Goal: Task Accomplishment & Management: Manage account settings

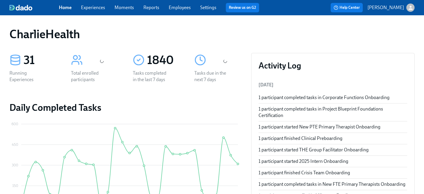
click at [177, 6] on link "Employees" at bounding box center [180, 8] width 22 height 6
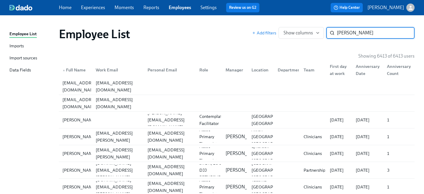
type input "susanna brow"
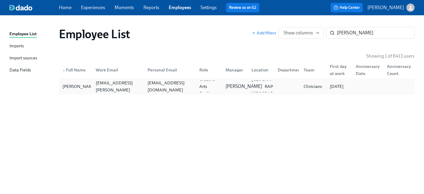
click at [239, 83] on p "Rachel Keyworth" at bounding box center [244, 86] width 37 height 6
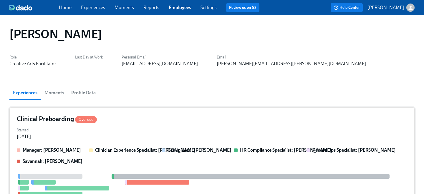
click at [184, 118] on div "Clinical Preboarding Overdue" at bounding box center [212, 119] width 391 height 9
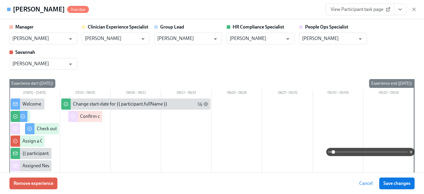
click at [396, 9] on button "View task page" at bounding box center [400, 10] width 12 height 12
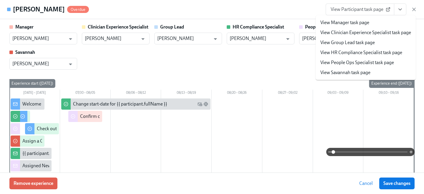
click at [366, 66] on link "View People Ops Specialist task page" at bounding box center [357, 62] width 74 height 6
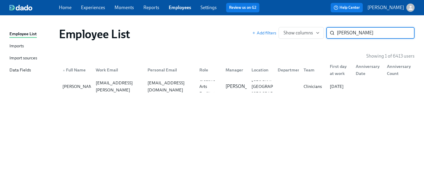
drag, startPoint x: 370, startPoint y: 32, endPoint x: 281, endPoint y: 21, distance: 89.3
click at [285, 24] on div "Employee List Add filters Show columns susanna brow ​" at bounding box center [236, 34] width 365 height 24
type input "matthew sm"
click at [149, 85] on div "smith.md38@gmail.com" at bounding box center [169, 86] width 49 height 21
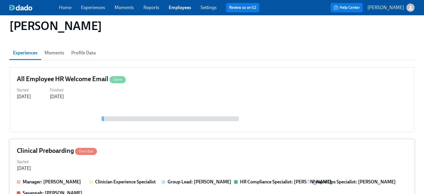
scroll to position [45, 0]
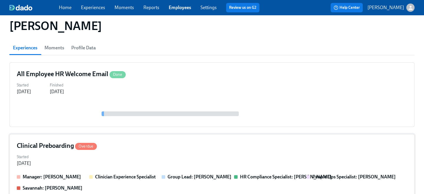
click at [145, 157] on div "Started Jul 25, 2025" at bounding box center [212, 160] width 391 height 14
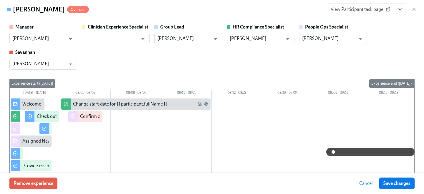
click at [399, 12] on button "View task page" at bounding box center [400, 10] width 12 height 12
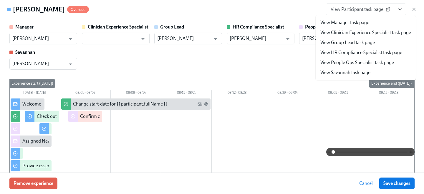
click at [361, 62] on link "View People Ops Specialist task page" at bounding box center [357, 62] width 74 height 6
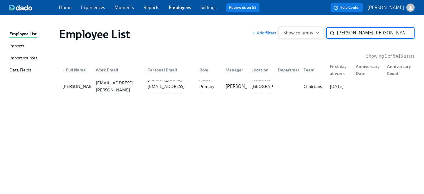
drag, startPoint x: 365, startPoint y: 32, endPoint x: 297, endPoint y: 29, distance: 68.1
click at [297, 29] on div "Add filters Show columns matthew sm ​" at bounding box center [333, 33] width 163 height 12
type input "jillian abra"
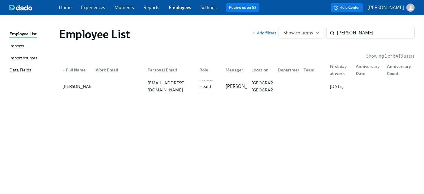
click at [163, 82] on div "jillianmabraham@gmail.com" at bounding box center [169, 87] width 52 height 12
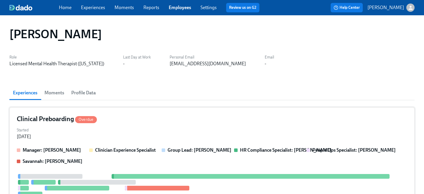
click at [162, 132] on div "Started Aug 05, 2025" at bounding box center [212, 133] width 391 height 14
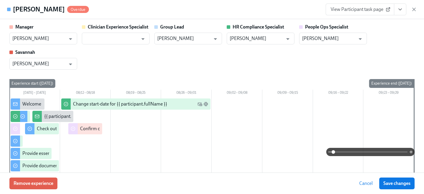
click at [398, 12] on icon "View task page" at bounding box center [400, 9] width 6 height 6
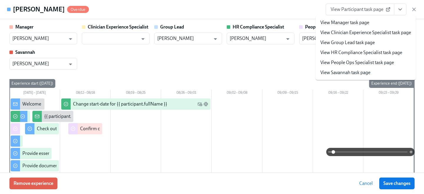
click at [362, 62] on link "View People Ops Specialist task page" at bounding box center [357, 62] width 74 height 6
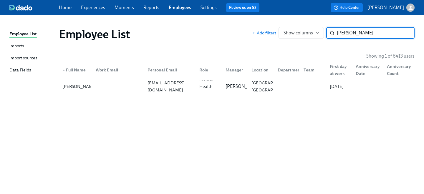
drag, startPoint x: 375, startPoint y: 34, endPoint x: 270, endPoint y: 29, distance: 105.6
click at [273, 32] on div "Add filters Show columns jillian abra ​" at bounding box center [333, 33] width 163 height 12
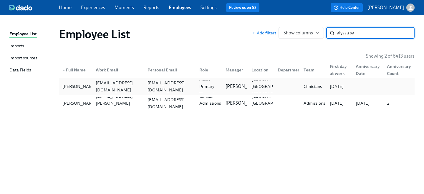
type input "alyssa sa"
click at [168, 85] on div "salvesen.alyssa@gmail.com" at bounding box center [169, 87] width 49 height 14
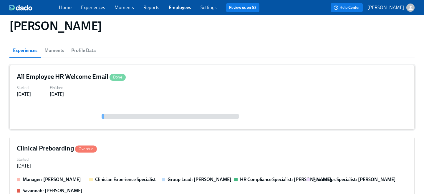
scroll to position [63, 0]
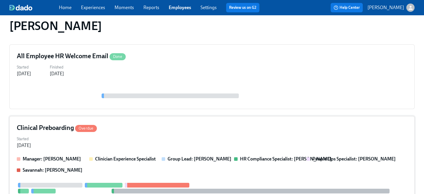
click at [169, 148] on div "Started Aug 06, 2025" at bounding box center [212, 142] width 391 height 14
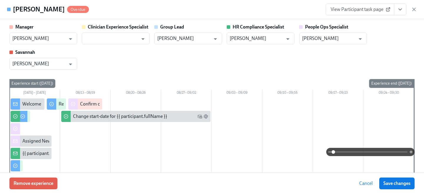
click at [400, 10] on icon "View task page" at bounding box center [400, 9] width 3 height 1
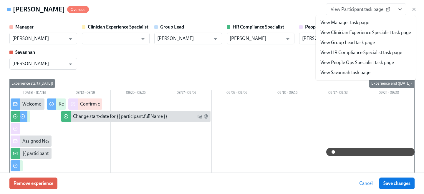
click at [362, 63] on link "View People Ops Specialist task page" at bounding box center [357, 62] width 74 height 6
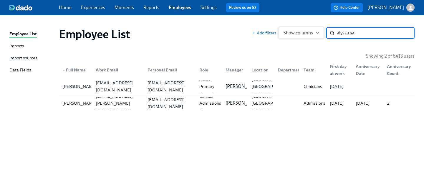
click at [288, 29] on div "Add filters Show columns alyssa sa ​" at bounding box center [333, 33] width 163 height 12
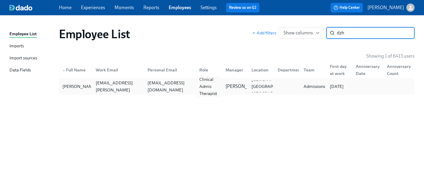
type input "dzh"
click at [206, 86] on div "Clinical Admis Therapist" at bounding box center [209, 86] width 24 height 21
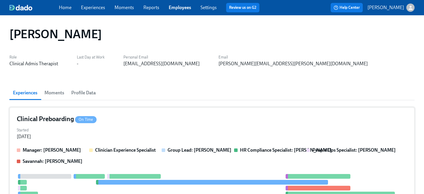
click at [176, 123] on div "Clinical Preboarding On Time" at bounding box center [212, 119] width 391 height 9
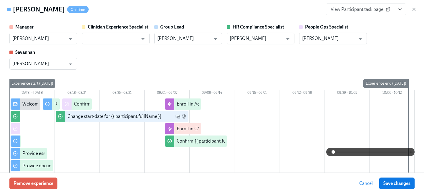
click at [401, 10] on icon "View task page" at bounding box center [400, 9] width 6 height 6
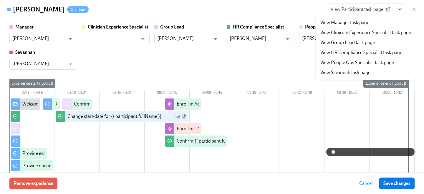
click at [354, 66] on li "View People Ops Specialist task page" at bounding box center [366, 63] width 100 height 10
click at [353, 63] on link "View People Ops Specialist task page" at bounding box center [357, 62] width 74 height 6
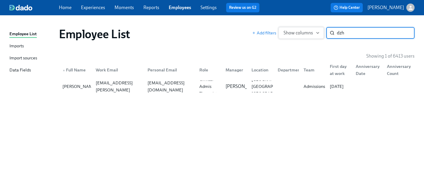
drag, startPoint x: 348, startPoint y: 33, endPoint x: 309, endPoint y: 29, distance: 38.5
click at [311, 32] on div "Add filters Show columns dzh ​" at bounding box center [333, 33] width 163 height 12
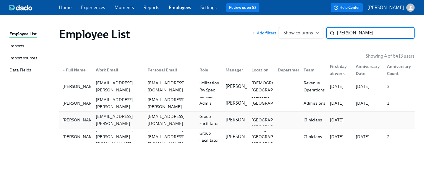
type input "goodwin"
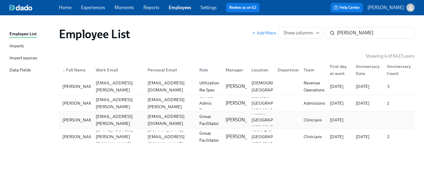
click at [164, 121] on div "sgoodwin@operpar.org" at bounding box center [169, 120] width 49 height 14
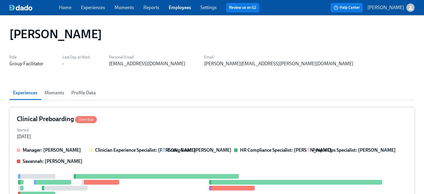
click at [175, 130] on div "Started Aug 12, 2025" at bounding box center [212, 133] width 391 height 14
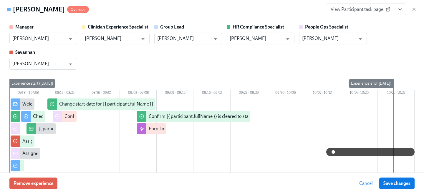
click at [397, 16] on div "Samantha Goodwin Overdue View Participant task page" at bounding box center [212, 9] width 424 height 19
click at [398, 11] on icon "View task page" at bounding box center [400, 9] width 6 height 6
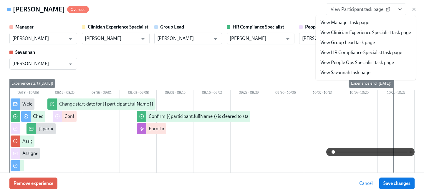
click at [369, 66] on li "View People Ops Specialist task page" at bounding box center [366, 63] width 100 height 10
click at [337, 63] on link "View People Ops Specialist task page" at bounding box center [357, 62] width 74 height 6
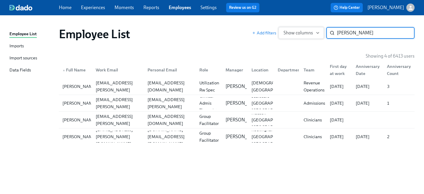
drag, startPoint x: 363, startPoint y: 35, endPoint x: 288, endPoint y: 31, distance: 75.5
click at [289, 32] on div "Add filters Show columns goodwin ​" at bounding box center [333, 33] width 163 height 12
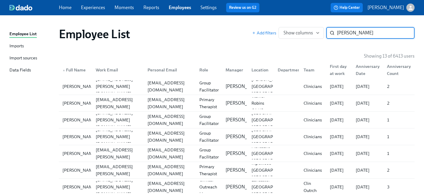
type input "collins"
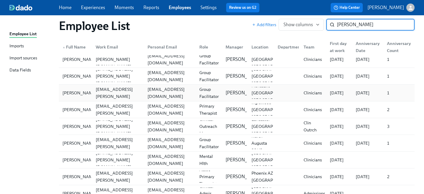
scroll to position [87, 0]
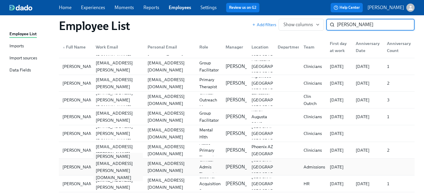
click at [134, 165] on div "stefani.collins@charliehealth.com" at bounding box center [117, 167] width 49 height 28
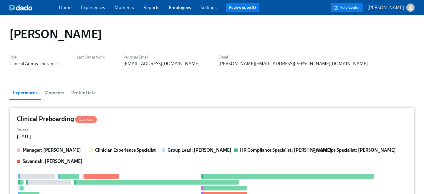
click at [139, 145] on div "Clinical Preboarding Overdue Started Aug 12, 2025 Manager: Jackie LeBlanc Clini…" at bounding box center [211, 196] width 405 height 176
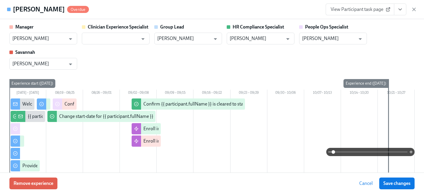
drag, startPoint x: 399, startPoint y: 10, endPoint x: 396, endPoint y: 12, distance: 3.8
click at [399, 10] on icon "View task page" at bounding box center [400, 9] width 6 height 6
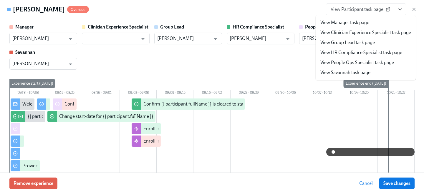
click at [354, 61] on link "View People Ops Specialist task page" at bounding box center [357, 62] width 74 height 6
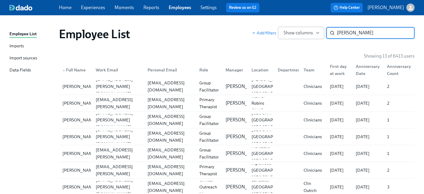
drag, startPoint x: 359, startPoint y: 34, endPoint x: 301, endPoint y: 32, distance: 57.8
click at [301, 32] on div "Add filters Show columns collins ​" at bounding box center [333, 33] width 163 height 12
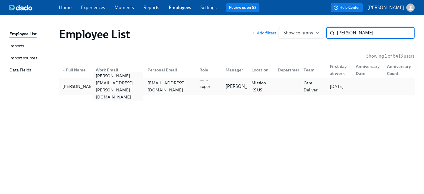
type input "morgan ta"
click at [118, 89] on div "morgan.taylor@charliehealth.com" at bounding box center [117, 86] width 49 height 28
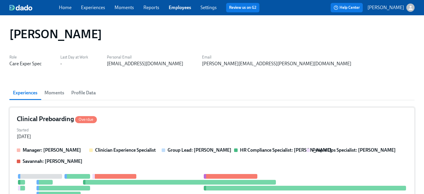
click at [132, 121] on div "Clinical Preboarding Overdue" at bounding box center [212, 119] width 391 height 9
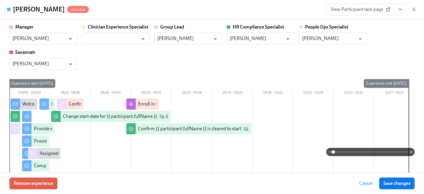
click at [401, 9] on icon "View task page" at bounding box center [400, 9] width 6 height 6
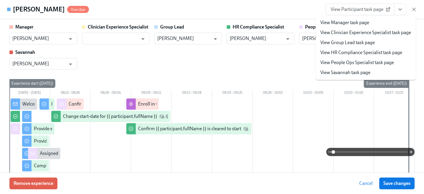
click at [356, 62] on link "View People Ops Specialist task page" at bounding box center [357, 62] width 74 height 6
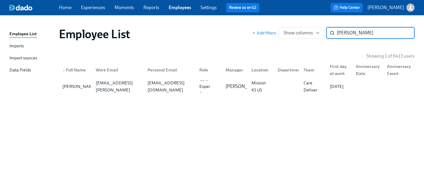
drag, startPoint x: 365, startPoint y: 32, endPoint x: 278, endPoint y: 29, distance: 86.4
click at [279, 29] on div "Add filters Show columns morgan ta ​" at bounding box center [333, 33] width 163 height 12
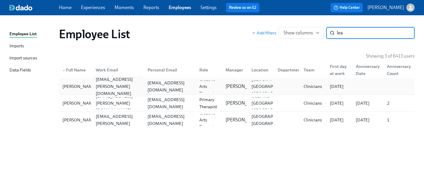
type input "lea"
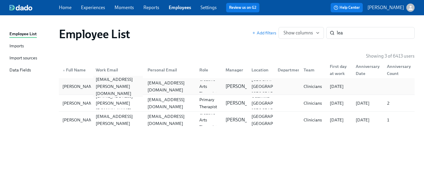
click at [142, 81] on div "lea.adams@charliehealth.com" at bounding box center [117, 87] width 52 height 12
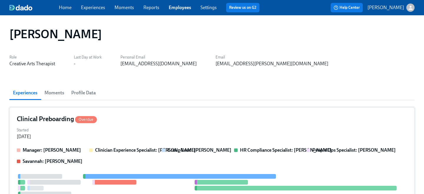
click at [196, 146] on div "Clinical Preboarding Overdue Started Aug 17, 2025 Manager: Priscilla Cerdas Cli…" at bounding box center [211, 190] width 405 height 164
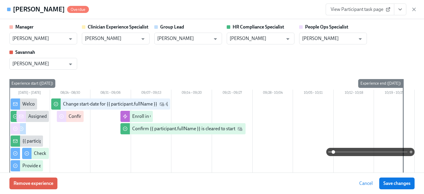
click at [400, 11] on icon "View task page" at bounding box center [400, 9] width 6 height 6
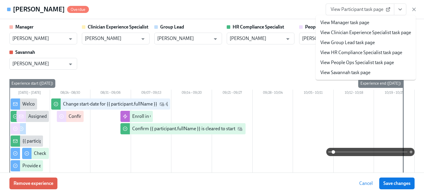
click at [354, 66] on li "View People Ops Specialist task page" at bounding box center [366, 63] width 100 height 10
click at [345, 61] on link "View People Ops Specialist task page" at bounding box center [357, 62] width 74 height 6
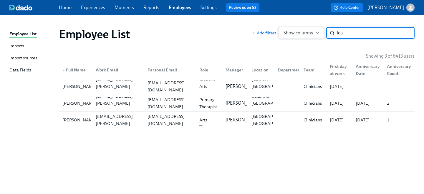
drag, startPoint x: 349, startPoint y: 37, endPoint x: 295, endPoint y: 34, distance: 54.0
click at [295, 34] on div "Add filters Show columns lea ​" at bounding box center [333, 33] width 163 height 12
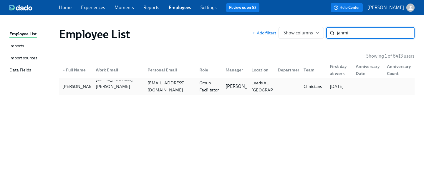
type input "jahmi"
click at [197, 90] on div "Group Facilitator" at bounding box center [209, 87] width 24 height 14
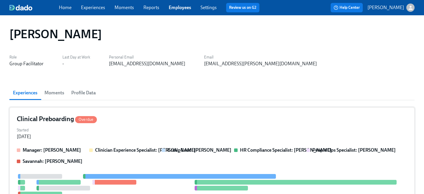
click at [157, 126] on div "Clinical Preboarding Overdue Started Aug 16, 2025 Manager: Will Wischhusen Clin…" at bounding box center [211, 196] width 405 height 176
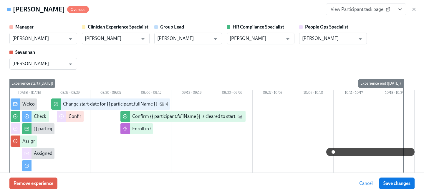
click at [397, 9] on icon "View task page" at bounding box center [400, 9] width 6 height 6
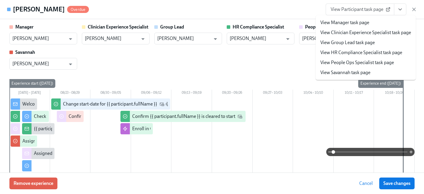
click at [345, 65] on link "View People Ops Specialist task page" at bounding box center [357, 62] width 74 height 6
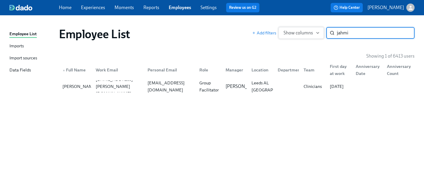
drag, startPoint x: 350, startPoint y: 32, endPoint x: 285, endPoint y: 30, distance: 64.8
click at [285, 32] on div "Add filters Show columns jahmi ​" at bounding box center [333, 33] width 163 height 12
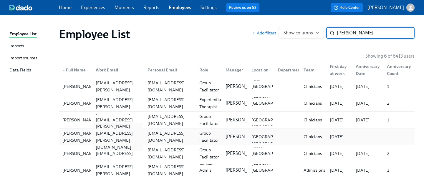
type input "claudia"
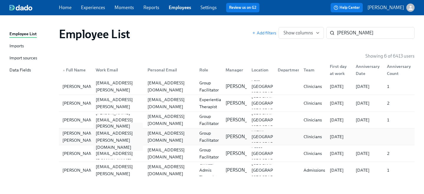
click at [118, 137] on div "claudia.camerota@charliehealth.com" at bounding box center [117, 137] width 49 height 28
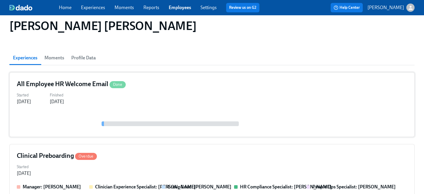
scroll to position [46, 0]
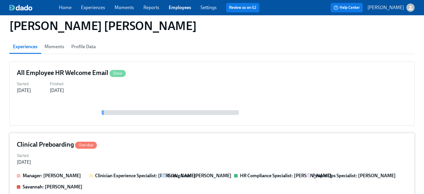
click at [154, 153] on div "Started Aug 18, 2025" at bounding box center [212, 159] width 391 height 14
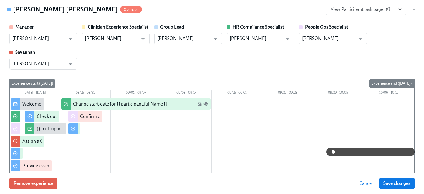
click at [399, 10] on icon "View task page" at bounding box center [400, 9] width 6 height 6
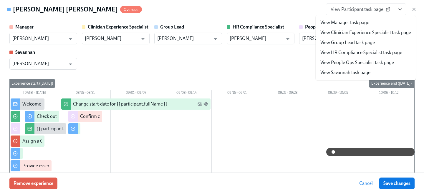
click at [365, 63] on link "View People Ops Specialist task page" at bounding box center [357, 62] width 74 height 6
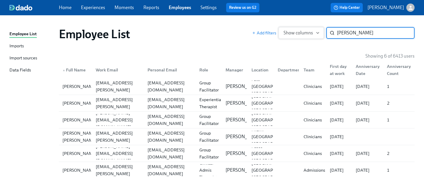
drag, startPoint x: 359, startPoint y: 37, endPoint x: 288, endPoint y: 29, distance: 72.0
click at [295, 34] on div "Add filters Show columns claudia ​" at bounding box center [333, 33] width 163 height 12
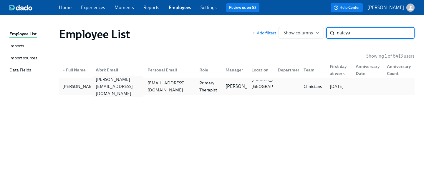
type input "nateya"
click at [127, 88] on div "nateya.harris@charliehealth.com" at bounding box center [117, 86] width 49 height 21
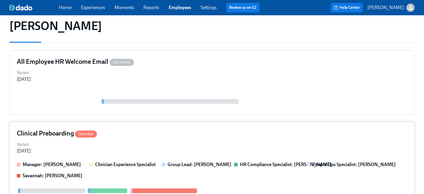
scroll to position [67, 0]
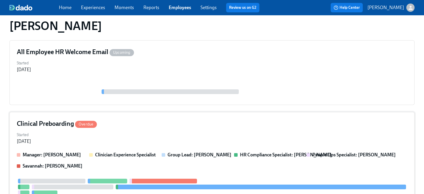
click at [141, 141] on div "Started Aug 18, 2025" at bounding box center [212, 138] width 391 height 14
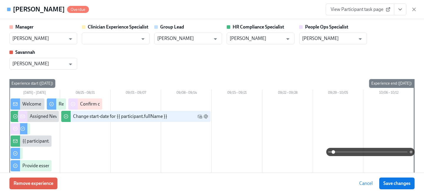
click at [401, 11] on icon "View task page" at bounding box center [400, 9] width 6 height 6
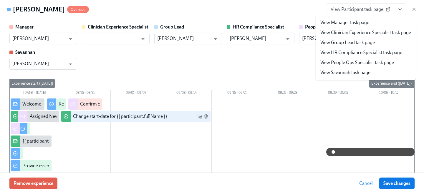
click at [351, 64] on link "View People Ops Specialist task page" at bounding box center [357, 62] width 74 height 6
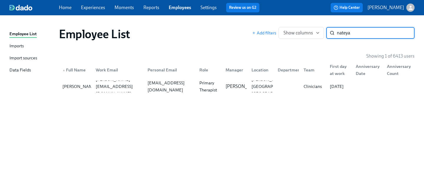
drag, startPoint x: 358, startPoint y: 36, endPoint x: 276, endPoint y: 25, distance: 82.9
click at [282, 27] on div "Add filters Show columns nateya ​" at bounding box center [333, 33] width 163 height 12
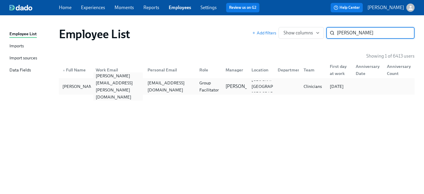
type input "sheri wade"
click at [127, 86] on div "sheri.wade@charliehealth.com" at bounding box center [117, 86] width 49 height 28
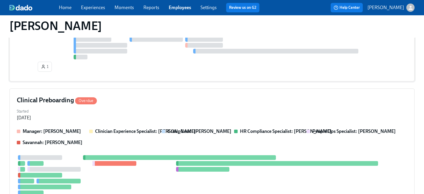
scroll to position [162, 0]
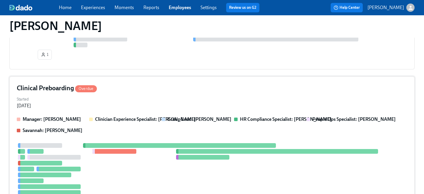
click at [131, 97] on div "Started Aug 18, 2025" at bounding box center [212, 102] width 391 height 14
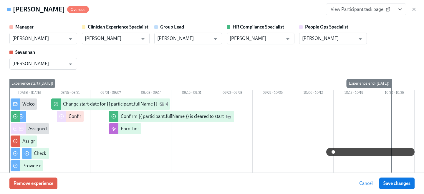
click at [405, 11] on button "View task page" at bounding box center [400, 10] width 12 height 12
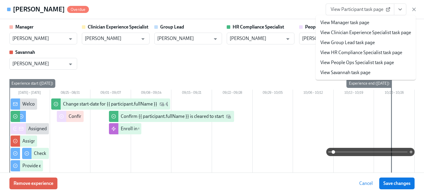
click at [347, 63] on link "View People Ops Specialist task page" at bounding box center [357, 62] width 74 height 6
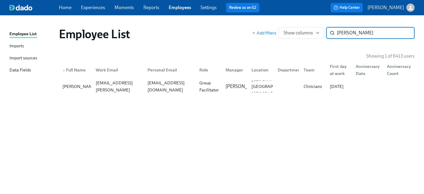
drag, startPoint x: 370, startPoint y: 36, endPoint x: 271, endPoint y: 24, distance: 99.0
click at [273, 27] on div "Employee List Add filters Show columns sheri wade ​" at bounding box center [236, 34] width 365 height 24
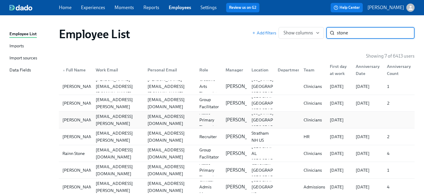
type input "stone"
click at [120, 126] on div "Lyndsay Stone lyndsay.stone@charliehealth.com ls4036@columbia.edu Assoc Primary…" at bounding box center [237, 120] width 356 height 16
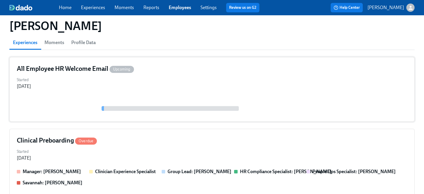
scroll to position [55, 0]
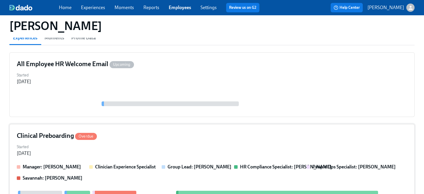
click at [126, 146] on div "Started Aug 18, 2025" at bounding box center [212, 150] width 391 height 14
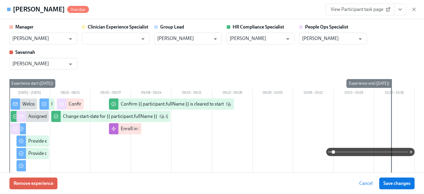
click at [397, 11] on icon "View task page" at bounding box center [400, 9] width 6 height 6
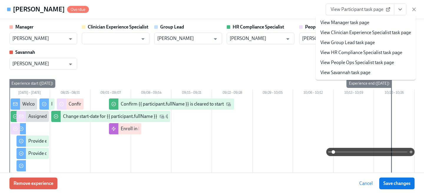
click at [359, 65] on link "View People Ops Specialist task page" at bounding box center [357, 62] width 74 height 6
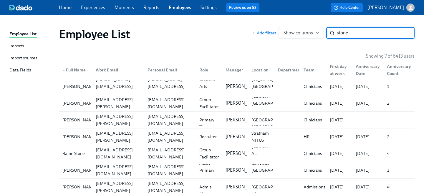
drag, startPoint x: 355, startPoint y: 32, endPoint x: 252, endPoint y: 24, distance: 102.8
click at [254, 26] on div "Employee List Add filters Show columns stone ​" at bounding box center [236, 34] width 365 height 24
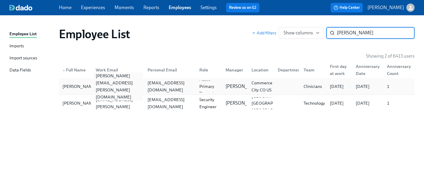
type input "doty"
click at [106, 87] on div "brandon.doty@charliehealth.com" at bounding box center [117, 86] width 49 height 28
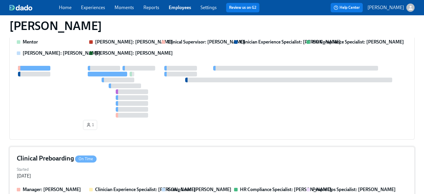
scroll to position [219, 0]
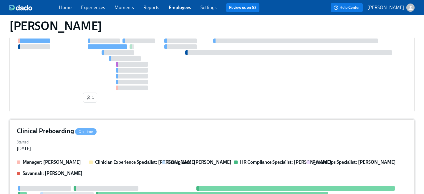
click at [135, 134] on div "Clinical Preboarding On Time" at bounding box center [212, 131] width 391 height 9
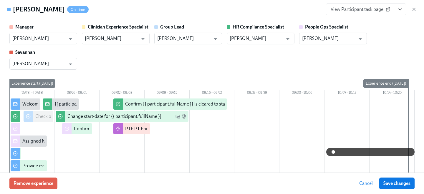
click at [399, 15] on button "View task page" at bounding box center [400, 10] width 12 height 12
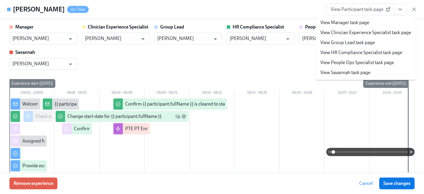
click at [354, 64] on link "View People Ops Specialist task page" at bounding box center [357, 62] width 74 height 6
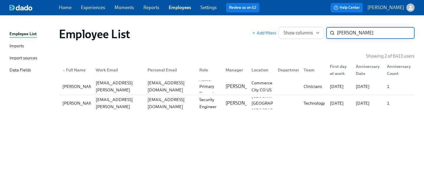
drag, startPoint x: 371, startPoint y: 33, endPoint x: 300, endPoint y: 27, distance: 71.0
click at [302, 29] on div "Add filters Show columns doty ​" at bounding box center [333, 33] width 163 height 12
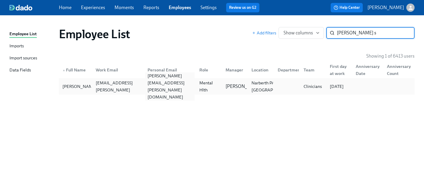
type input "nanci s"
click at [150, 85] on div "selig.nanci@yahoo.com" at bounding box center [169, 86] width 49 height 28
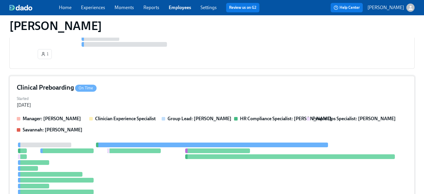
scroll to position [168, 0]
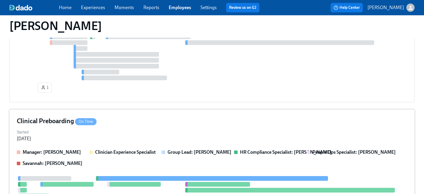
click at [152, 117] on div "Clinical Preboarding On Time" at bounding box center [212, 121] width 391 height 9
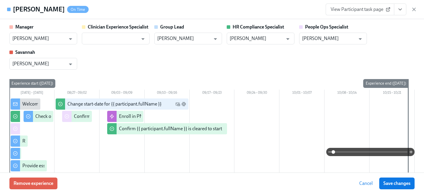
click at [397, 11] on button "View task page" at bounding box center [400, 10] width 12 height 12
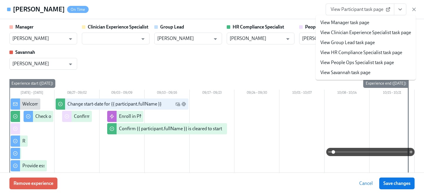
click at [369, 62] on link "View People Ops Specialist task page" at bounding box center [357, 62] width 74 height 6
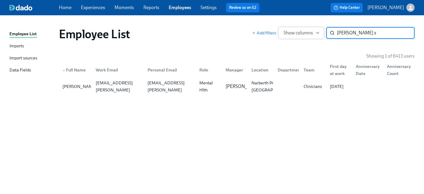
drag, startPoint x: 353, startPoint y: 34, endPoint x: 289, endPoint y: 31, distance: 63.7
click at [289, 31] on div "Add filters Show columns nanci s ​" at bounding box center [333, 33] width 163 height 12
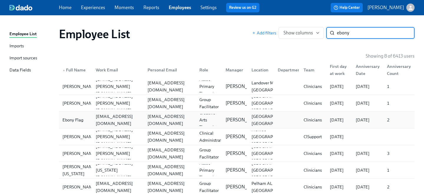
scroll to position [4, 0]
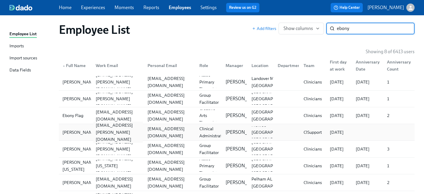
type input "ebony"
click at [125, 132] on div "ebony.murphy@charliehealth.com" at bounding box center [117, 132] width 49 height 21
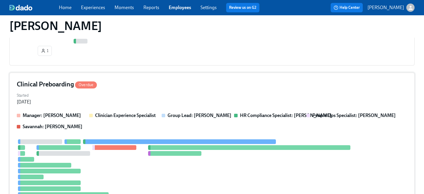
scroll to position [229, 0]
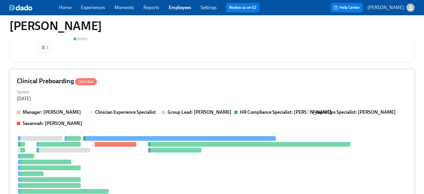
click at [156, 104] on div "Clinical Preboarding Overdue Started Aug 21, 2025 Manager: Ashley Mackay Clinic…" at bounding box center [211, 155] width 405 height 170
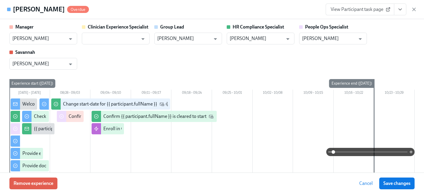
click at [401, 12] on icon "View task page" at bounding box center [400, 9] width 6 height 6
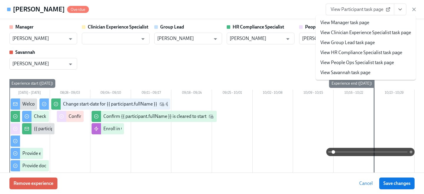
click at [359, 63] on link "View People Ops Specialist task page" at bounding box center [357, 62] width 74 height 6
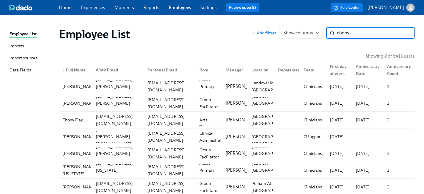
drag, startPoint x: 367, startPoint y: 31, endPoint x: 275, endPoint y: 28, distance: 92.8
click at [276, 29] on div "Add filters Show columns ebony ​" at bounding box center [333, 33] width 163 height 12
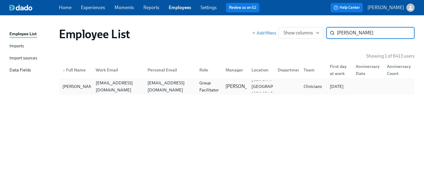
type input "gattis"
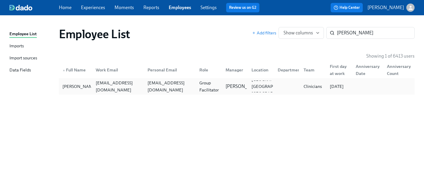
click at [117, 86] on div "ari.lealgattis@charliehealth.com" at bounding box center [117, 87] width 49 height 14
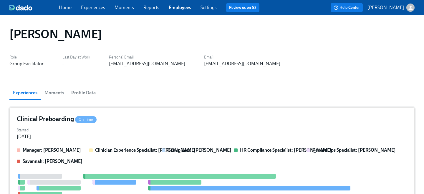
click at [123, 129] on div "Started Aug 22, 2025" at bounding box center [212, 133] width 391 height 14
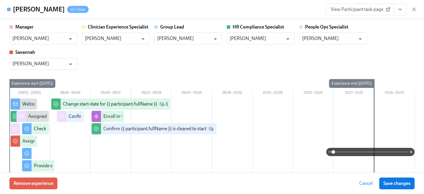
click at [401, 10] on icon "View task page" at bounding box center [400, 9] width 6 height 6
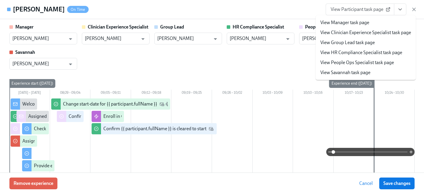
click at [364, 63] on link "View People Ops Specialist task page" at bounding box center [357, 62] width 74 height 6
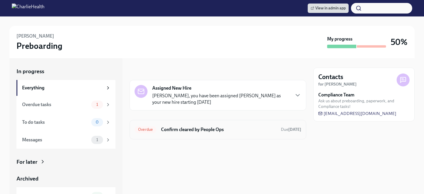
click at [210, 128] on h6 "Confirm cleared by People Ops" at bounding box center [218, 130] width 115 height 6
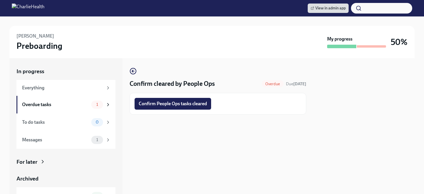
click at [196, 105] on span "Confirm People Ops tasks cleared" at bounding box center [173, 104] width 68 height 6
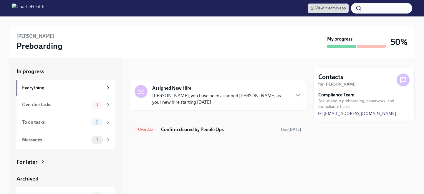
click at [204, 132] on h6 "Confirm cleared by People Ops" at bounding box center [218, 130] width 115 height 6
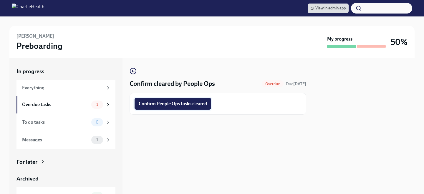
click at [195, 108] on button "Confirm People Ops tasks cleared" at bounding box center [173, 104] width 77 height 12
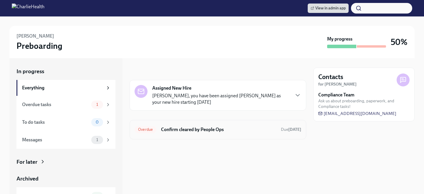
click at [224, 129] on h6 "Confirm cleared by People Ops" at bounding box center [218, 130] width 115 height 6
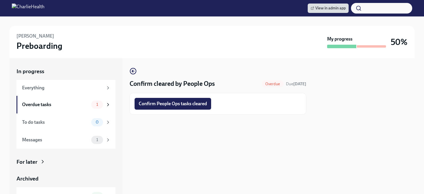
click at [186, 110] on div "Confirm People Ops tasks cleared" at bounding box center [218, 104] width 177 height 22
click at [181, 105] on span "Confirm People Ops tasks cleared" at bounding box center [173, 104] width 68 height 6
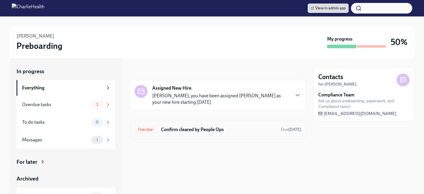
click at [224, 129] on h6 "Confirm cleared by People Ops" at bounding box center [218, 130] width 115 height 6
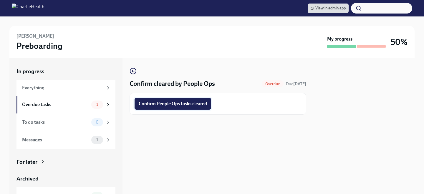
click at [197, 106] on span "Confirm People Ops tasks cleared" at bounding box center [173, 104] width 68 height 6
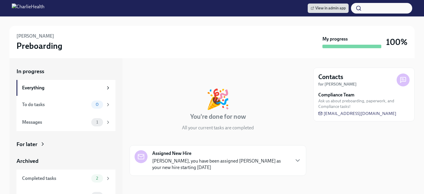
scroll to position [0, 0]
click at [59, 146] on div "For later" at bounding box center [65, 145] width 99 height 8
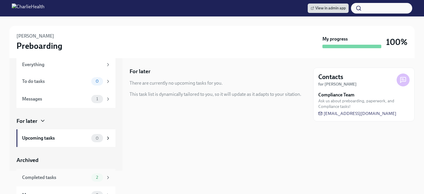
click at [100, 177] on span "2" at bounding box center [96, 178] width 9 height 4
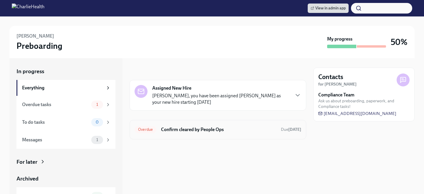
click at [244, 133] on h6 "Confirm cleared by People Ops" at bounding box center [218, 130] width 115 height 6
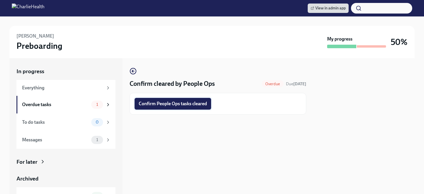
click at [190, 105] on span "Confirm People Ops tasks cleared" at bounding box center [173, 104] width 68 height 6
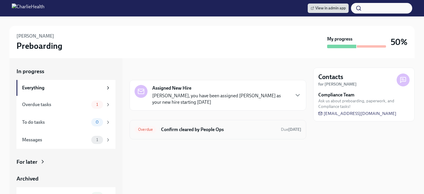
click at [189, 132] on h6 "Confirm cleared by People Ops" at bounding box center [218, 130] width 115 height 6
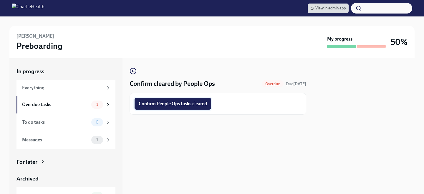
click at [192, 100] on button "Confirm People Ops tasks cleared" at bounding box center [173, 104] width 77 height 12
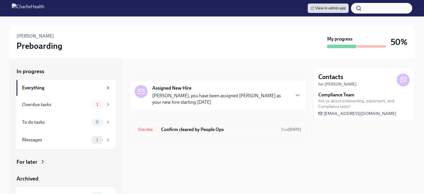
click at [207, 123] on div "Overdue Confirm cleared by People Ops Due 8 days ago" at bounding box center [218, 129] width 177 height 19
click at [207, 128] on h6 "Confirm cleared by People Ops" at bounding box center [218, 130] width 115 height 6
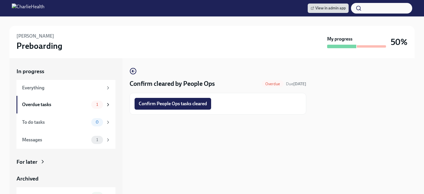
click at [183, 102] on span "Confirm People Ops tasks cleared" at bounding box center [173, 104] width 68 height 6
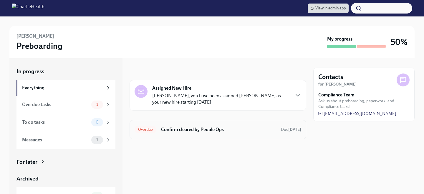
click at [216, 127] on h6 "Confirm cleared by People Ops" at bounding box center [218, 130] width 115 height 6
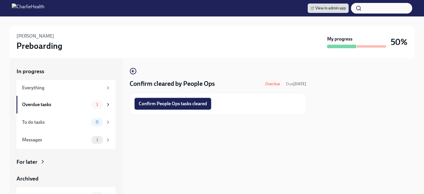
click at [203, 107] on span "Confirm People Ops tasks cleared" at bounding box center [173, 104] width 68 height 6
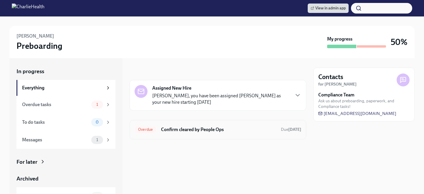
click at [173, 131] on h6 "Confirm cleared by People Ops" at bounding box center [218, 130] width 115 height 6
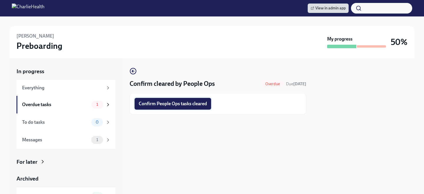
click at [171, 100] on button "Confirm People Ops tasks cleared" at bounding box center [173, 104] width 77 height 12
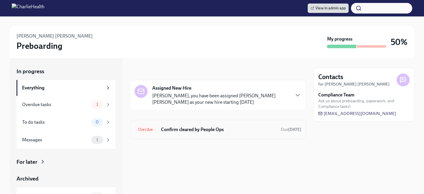
click at [227, 131] on h6 "Confirm cleared by People Ops" at bounding box center [218, 130] width 115 height 6
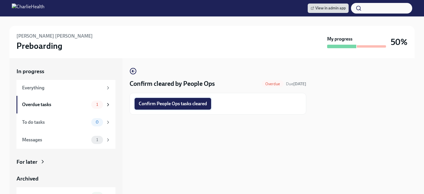
click at [167, 108] on button "Confirm People Ops tasks cleared" at bounding box center [173, 104] width 77 height 12
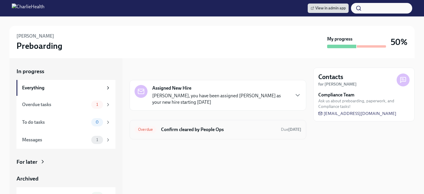
click at [200, 129] on h6 "Confirm cleared by People Ops" at bounding box center [218, 130] width 115 height 6
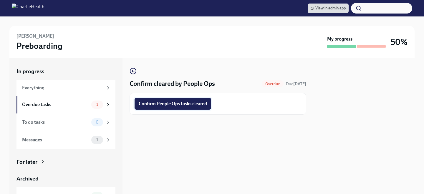
click at [186, 105] on span "Confirm People Ops tasks cleared" at bounding box center [173, 104] width 68 height 6
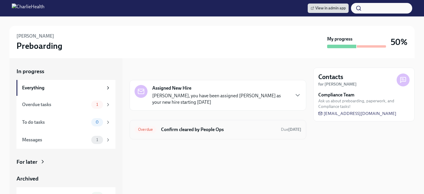
click at [186, 130] on h6 "Confirm cleared by People Ops" at bounding box center [218, 130] width 115 height 6
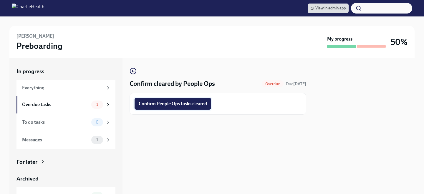
click at [175, 107] on span "Confirm People Ops tasks cleared" at bounding box center [173, 104] width 68 height 6
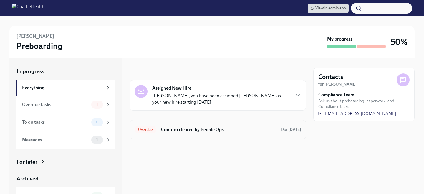
click at [210, 128] on h6 "Confirm cleared by People Ops" at bounding box center [218, 130] width 115 height 6
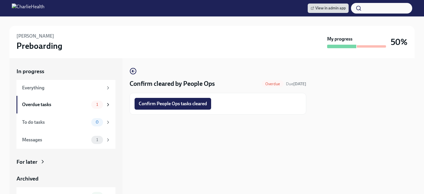
click at [193, 105] on span "Confirm People Ops tasks cleared" at bounding box center [173, 104] width 68 height 6
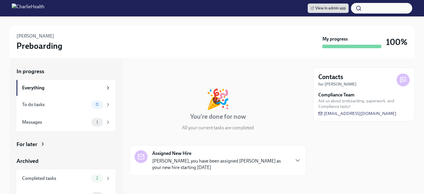
scroll to position [0, 0]
click at [97, 175] on div "2" at bounding box center [97, 179] width 12 height 8
click at [97, 174] on div "Completed tasks 2" at bounding box center [65, 179] width 99 height 18
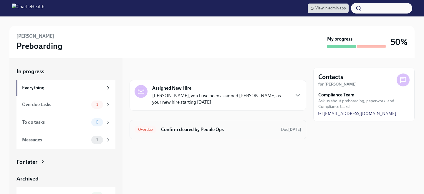
click at [192, 125] on div "Overdue Confirm cleared by People Ops Due [DATE]" at bounding box center [218, 129] width 167 height 9
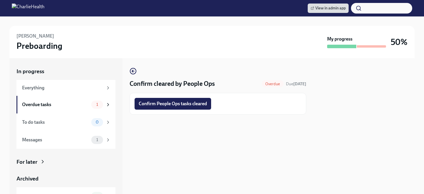
click at [181, 103] on span "Confirm People Ops tasks cleared" at bounding box center [173, 104] width 68 height 6
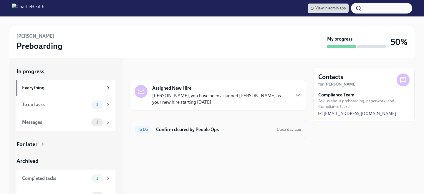
click at [176, 124] on div "To Do Confirm cleared by People Ops Due a day ago" at bounding box center [218, 129] width 177 height 19
click at [178, 128] on h6 "Confirm cleared by People Ops" at bounding box center [214, 130] width 116 height 6
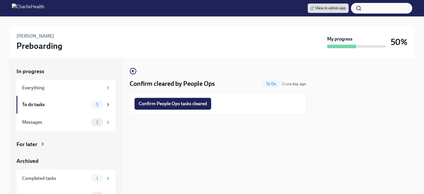
click at [175, 106] on span "Confirm People Ops tasks cleared" at bounding box center [173, 104] width 68 height 6
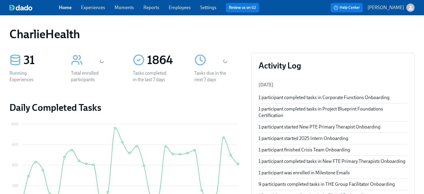
click at [181, 6] on link "Employees" at bounding box center [180, 8] width 22 height 6
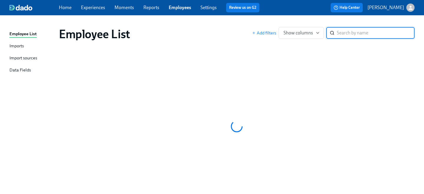
drag, startPoint x: 181, startPoint y: 7, endPoint x: 325, endPoint y: 29, distance: 145.2
click at [181, 7] on link "Employees" at bounding box center [180, 8] width 22 height 6
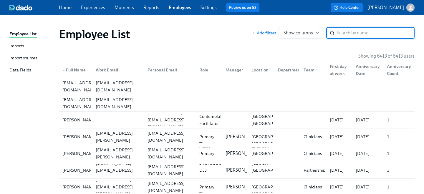
click at [349, 31] on input "search" at bounding box center [376, 33] width 78 height 12
type input "wisner"
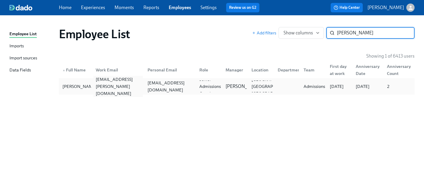
click at [142, 92] on div "victoria.wisner@charliehealth.com" at bounding box center [117, 87] width 52 height 12
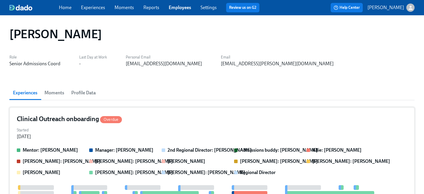
click at [150, 119] on div "Clinical Outreach onboarding Overdue" at bounding box center [212, 119] width 391 height 9
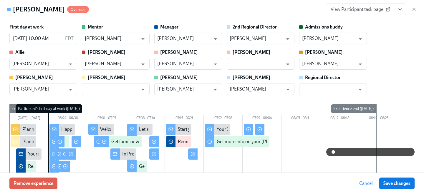
click at [399, 7] on icon "View task page" at bounding box center [400, 9] width 6 height 6
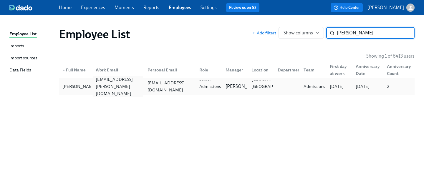
click at [120, 85] on div "victoria.wisner@charliehealth.com" at bounding box center [117, 86] width 49 height 21
drag, startPoint x: 355, startPoint y: 33, endPoint x: 275, endPoint y: 31, distance: 80.7
click at [280, 32] on div "Add filters Show columns wisner ​" at bounding box center [333, 33] width 163 height 12
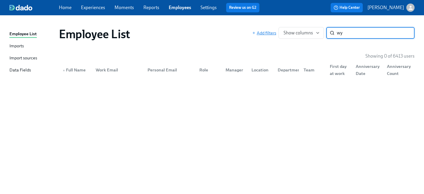
type input "w"
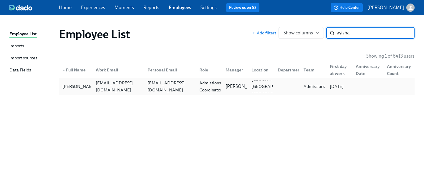
type input "ayisha"
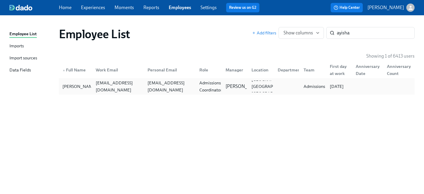
click at [166, 81] on div "ayisha.king.a@gmail.com" at bounding box center [169, 87] width 52 height 12
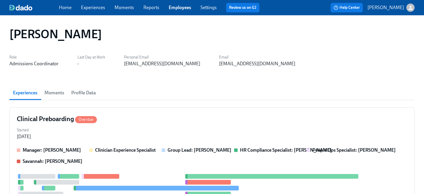
scroll to position [2, 0]
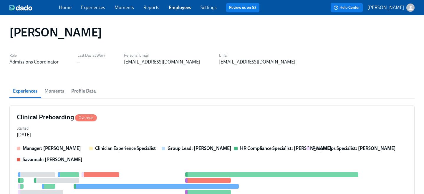
click at [141, 127] on div "Started Aug 15, 2025" at bounding box center [212, 131] width 391 height 14
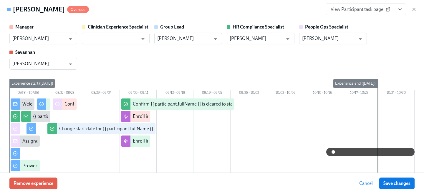
click at [402, 12] on icon "View task page" at bounding box center [400, 9] width 6 height 6
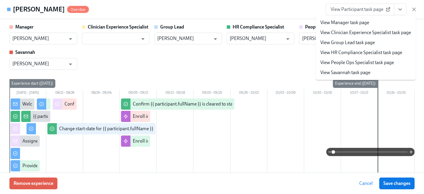
click at [350, 66] on link "View People Ops Specialist task page" at bounding box center [357, 62] width 74 height 6
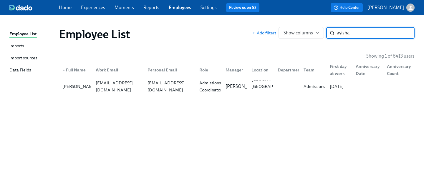
drag, startPoint x: 359, startPoint y: 36, endPoint x: 292, endPoint y: 24, distance: 68.8
click at [297, 28] on div "Add filters Show columns ayisha ​" at bounding box center [333, 33] width 163 height 12
type input "morgan taylor"
click at [157, 90] on div "mdtaylor099@gmail.com" at bounding box center [169, 87] width 52 height 12
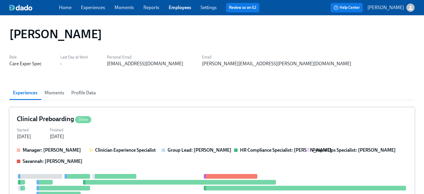
click at [150, 117] on div "Clinical Preboarding Done" at bounding box center [212, 119] width 391 height 9
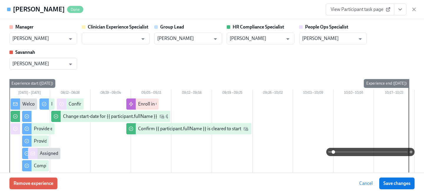
click at [396, 10] on button "View task page" at bounding box center [400, 10] width 12 height 12
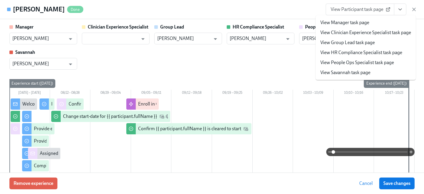
click at [340, 64] on link "View People Ops Specialist task page" at bounding box center [357, 62] width 74 height 6
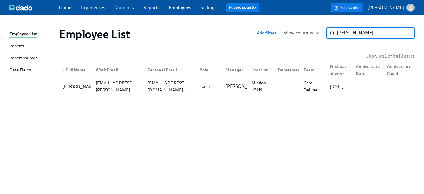
drag, startPoint x: 368, startPoint y: 32, endPoint x: 286, endPoint y: 16, distance: 83.8
click at [296, 26] on div "Employee List Add filters Show columns morgan taylor ​" at bounding box center [236, 34] width 365 height 24
type input "zieg"
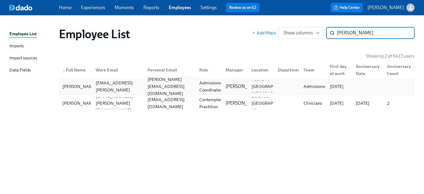
click at [173, 91] on div "jessica.zieg2@gmail.com" at bounding box center [169, 87] width 52 height 12
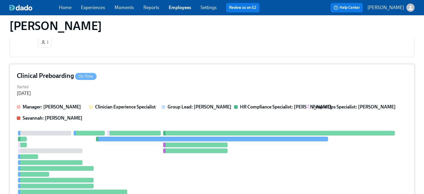
scroll to position [474, 0]
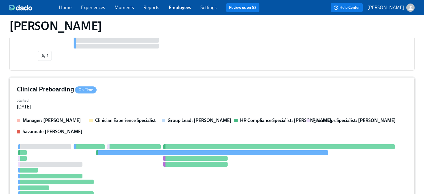
click at [153, 99] on div "Started Aug 22, 2025" at bounding box center [212, 103] width 391 height 14
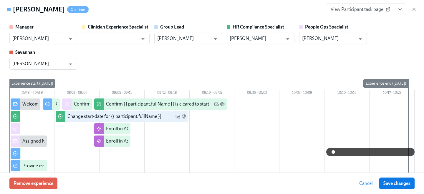
click at [402, 12] on icon "View task page" at bounding box center [400, 9] width 6 height 6
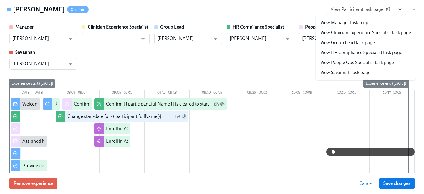
click at [369, 61] on link "View People Ops Specialist task page" at bounding box center [357, 62] width 74 height 6
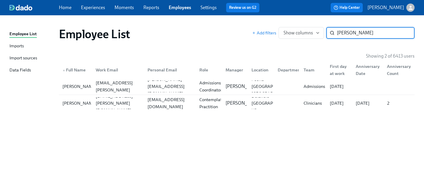
drag, startPoint x: 360, startPoint y: 35, endPoint x: 250, endPoint y: 21, distance: 111.0
click at [256, 26] on div "Employee List Add filters Show columns zieg ​" at bounding box center [236, 34] width 365 height 24
type input "michelle mak"
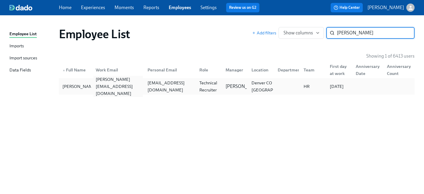
click at [97, 90] on div "michelle.mak@charliehealth.com" at bounding box center [117, 86] width 49 height 21
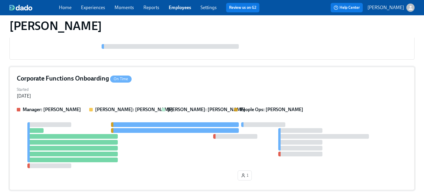
scroll to position [105, 0]
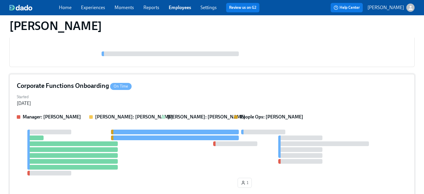
click at [159, 88] on div "Corporate Functions Onboarding On Time" at bounding box center [212, 86] width 391 height 9
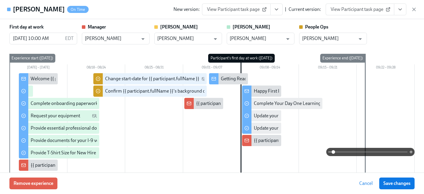
click at [398, 11] on icon "View task page" at bounding box center [400, 9] width 6 height 6
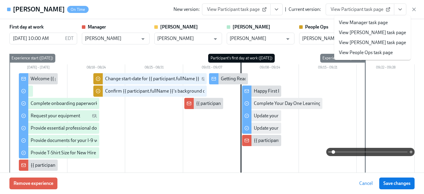
click at [356, 52] on link "View People Ops task page" at bounding box center [366, 52] width 54 height 6
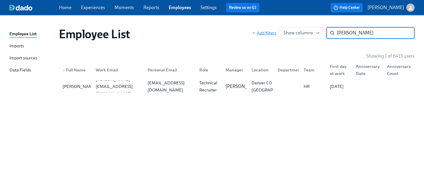
drag, startPoint x: 371, startPoint y: 34, endPoint x: 260, endPoint y: 34, distance: 110.7
click at [275, 34] on div "Add filters Show columns michelle mak ​" at bounding box center [333, 33] width 163 height 12
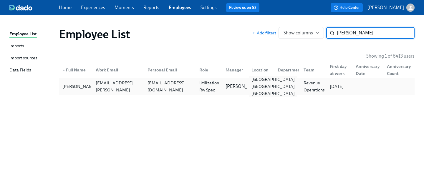
type input "erica sn"
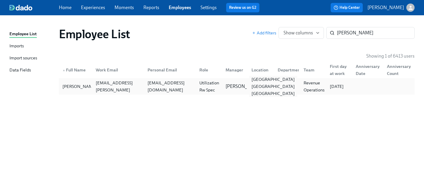
click at [248, 84] on div "Williamsburg PA US" at bounding box center [260, 87] width 26 height 12
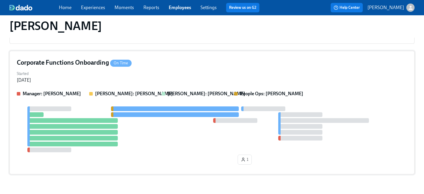
scroll to position [114, 0]
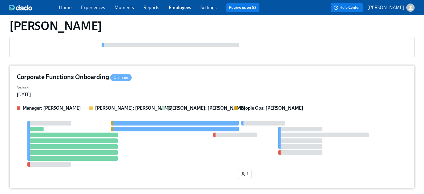
click at [169, 90] on div "Started Aug 21, 2025" at bounding box center [212, 91] width 391 height 14
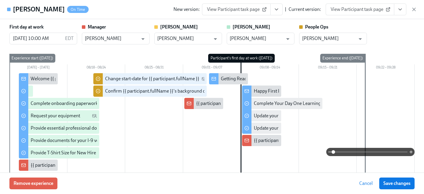
click at [398, 12] on button "View task page" at bounding box center [400, 10] width 12 height 12
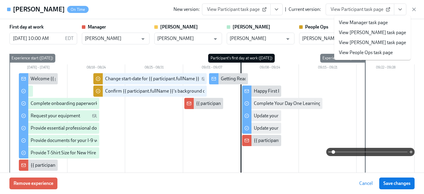
click at [368, 53] on link "View People Ops task page" at bounding box center [366, 52] width 54 height 6
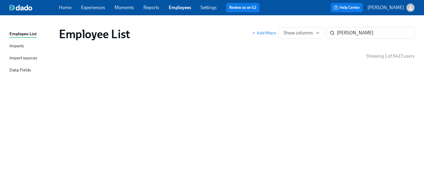
click at [273, 33] on div "Add filters Show columns erica sn ​" at bounding box center [333, 33] width 163 height 12
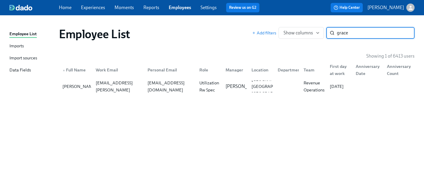
type input "grace c"
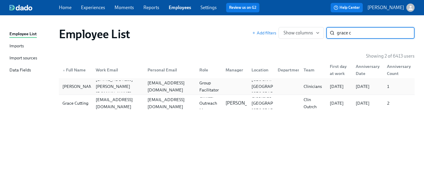
click at [147, 87] on div "gracecryderman1@gmail.com" at bounding box center [169, 87] width 49 height 14
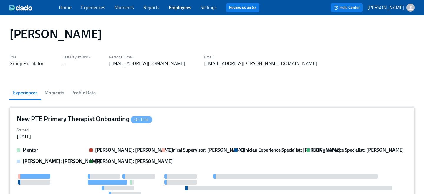
click at [178, 122] on div "New PTE Primary Therapist Onboarding On Time" at bounding box center [212, 119] width 391 height 9
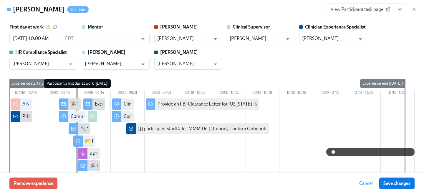
click at [400, 11] on icon "View task page" at bounding box center [400, 9] width 6 height 6
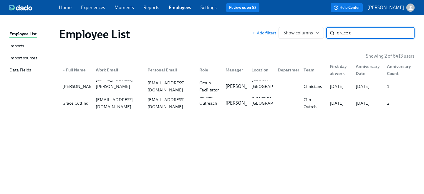
drag, startPoint x: 362, startPoint y: 35, endPoint x: 308, endPoint y: 26, distance: 54.9
click at [310, 28] on div "Add filters Show columns grace c ​" at bounding box center [333, 33] width 163 height 12
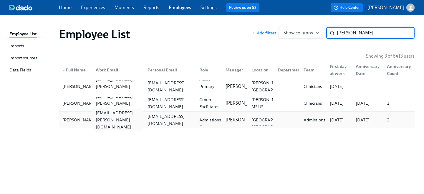
type input "victoria w"
click at [128, 116] on div "victoria.wisner@charliehealth.com" at bounding box center [117, 120] width 49 height 21
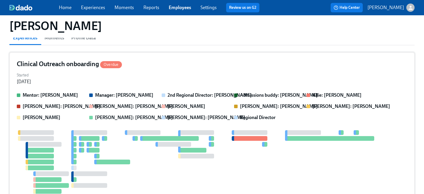
scroll to position [55, 0]
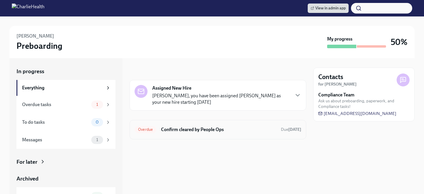
click at [192, 129] on h6 "Confirm cleared by People Ops" at bounding box center [218, 130] width 115 height 6
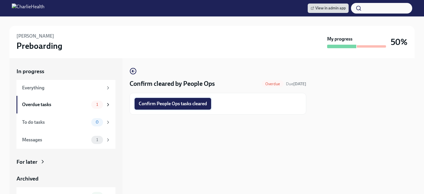
click at [173, 103] on span "Confirm People Ops tasks cleared" at bounding box center [173, 104] width 68 height 6
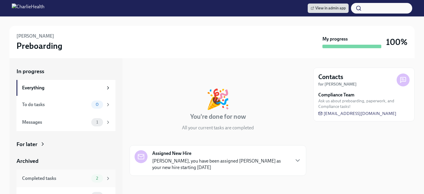
click at [90, 183] on div "Completed tasks 2" at bounding box center [66, 179] width 89 height 8
click at [95, 172] on div "Completed tasks 2" at bounding box center [65, 179] width 99 height 18
